Goal: Transaction & Acquisition: Purchase product/service

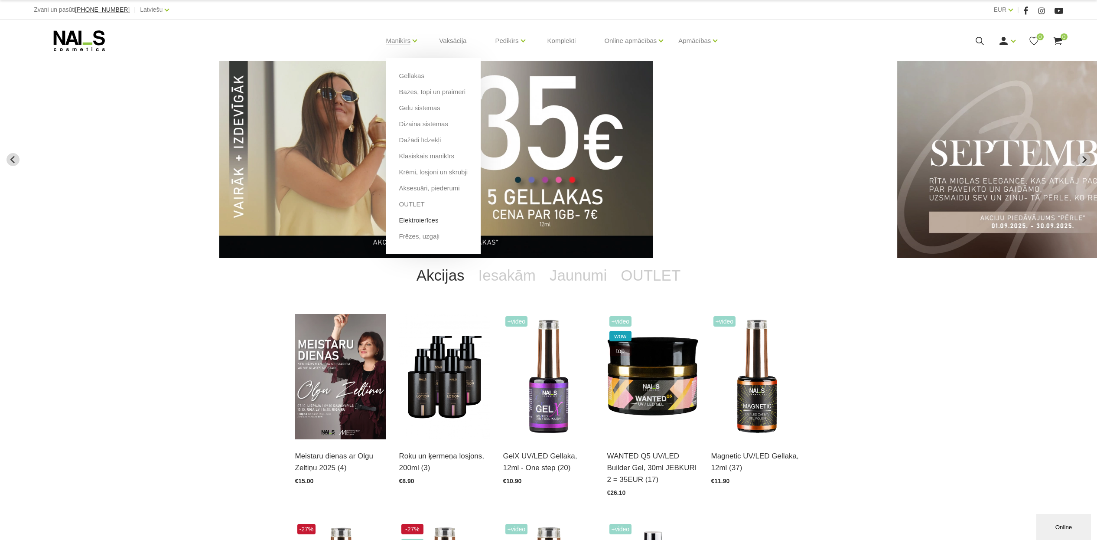
click at [418, 223] on link "Elektroierīces" at bounding box center [418, 220] width 39 height 10
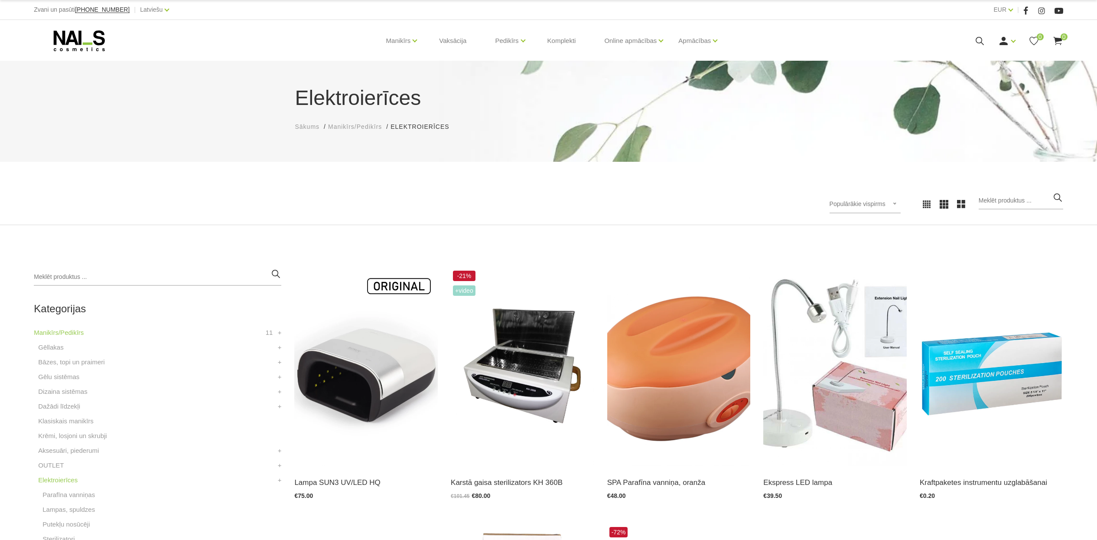
click at [984, 45] on icon at bounding box center [979, 41] width 11 height 11
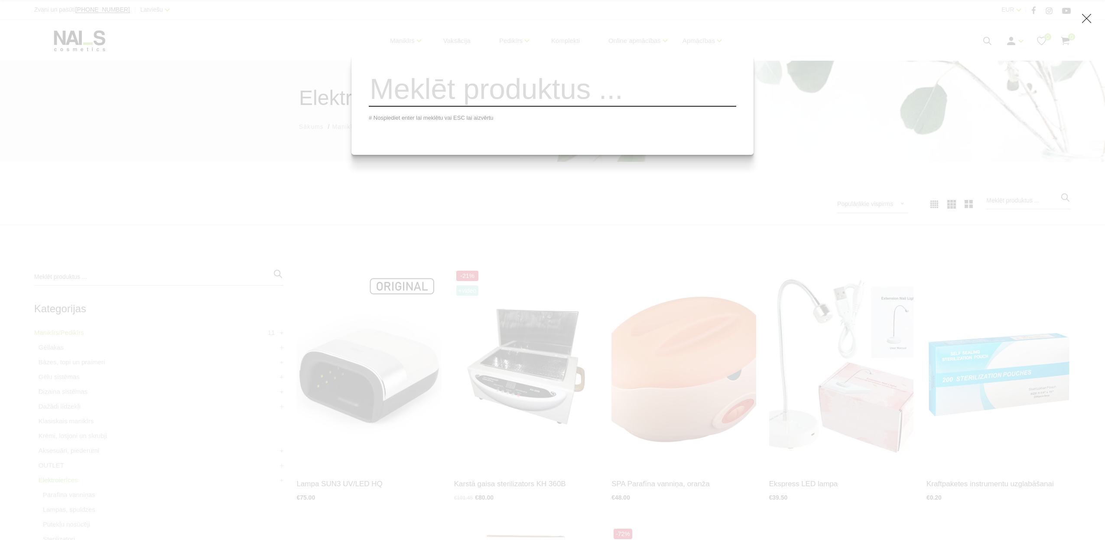
click at [542, 95] on input "search" at bounding box center [553, 89] width 368 height 35
type input "lampa"
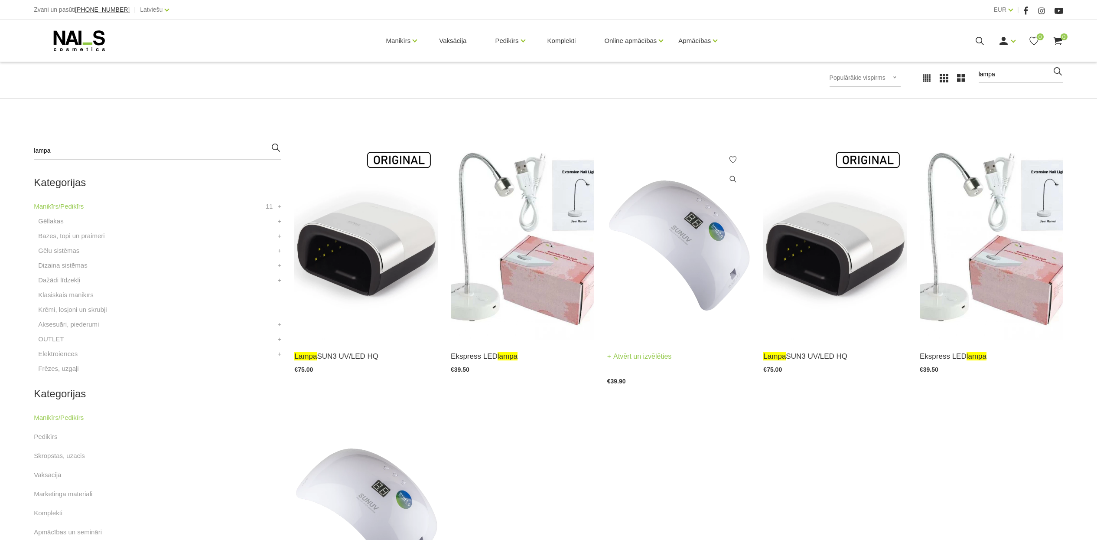
scroll to position [163, 0]
